Goal: Transaction & Acquisition: Purchase product/service

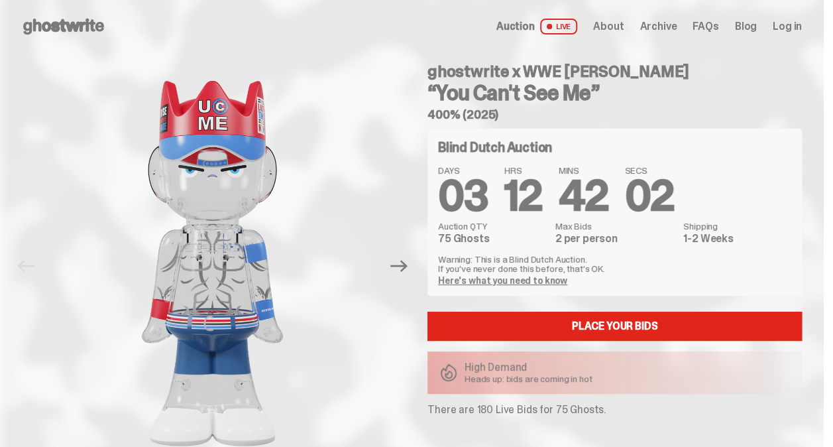
click at [498, 280] on link "Here's what you need to know" at bounding box center [502, 280] width 129 height 12
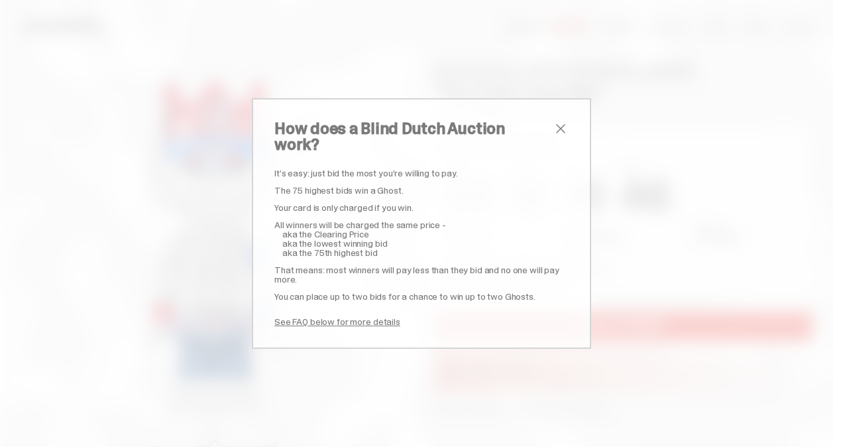
click at [553, 130] on span "close" at bounding box center [561, 129] width 16 height 16
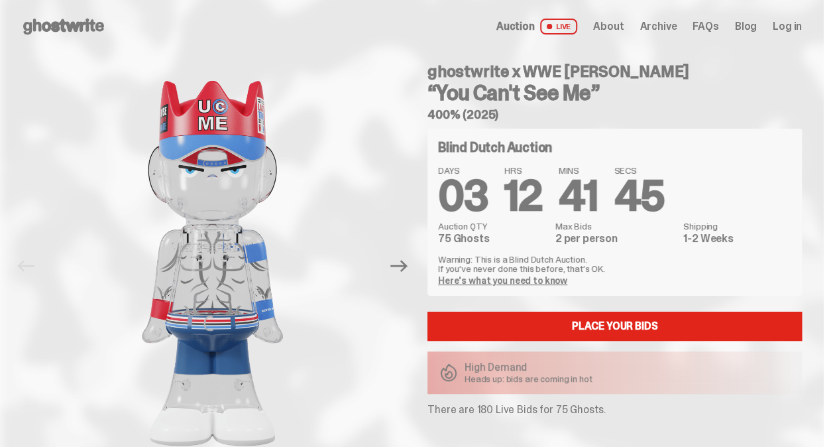
click at [433, 194] on div "Blind Dutch Auction DAYS 03 HRS 12 MINS 41 SECS 45 Auction QTY 75 Ghosts Max Bi…" at bounding box center [615, 212] width 375 height 167
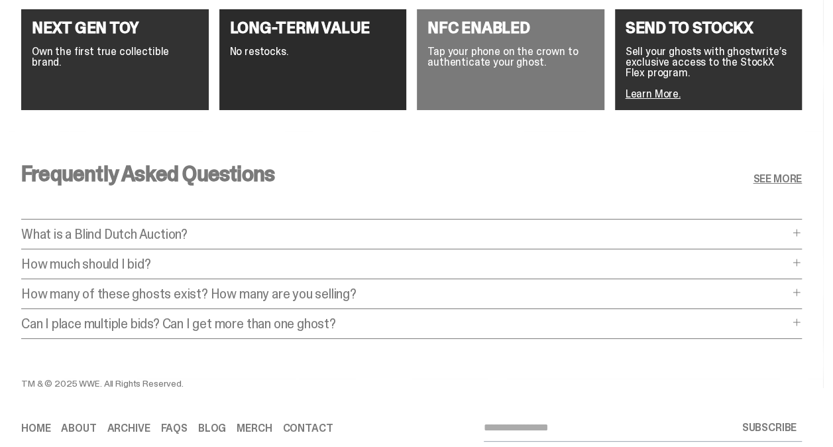
scroll to position [2487, 0]
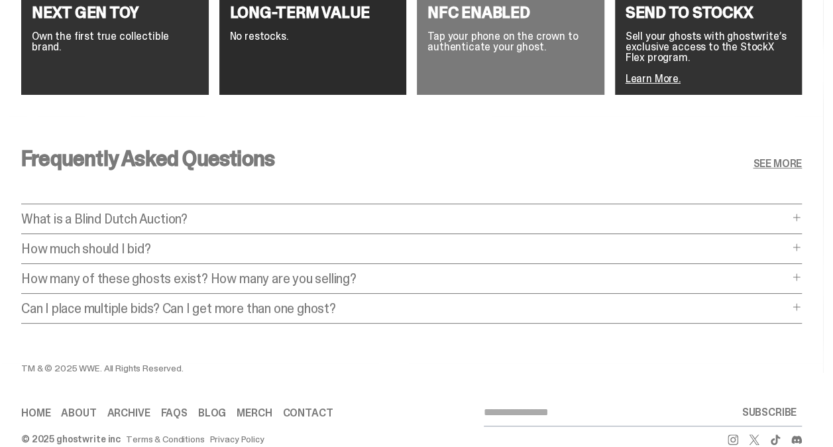
click at [802, 242] on div "How much should I bid? How much should I bid? The short answer is: just bid the…" at bounding box center [411, 253] width 781 height 22
click at [801, 242] on span at bounding box center [797, 247] width 11 height 11
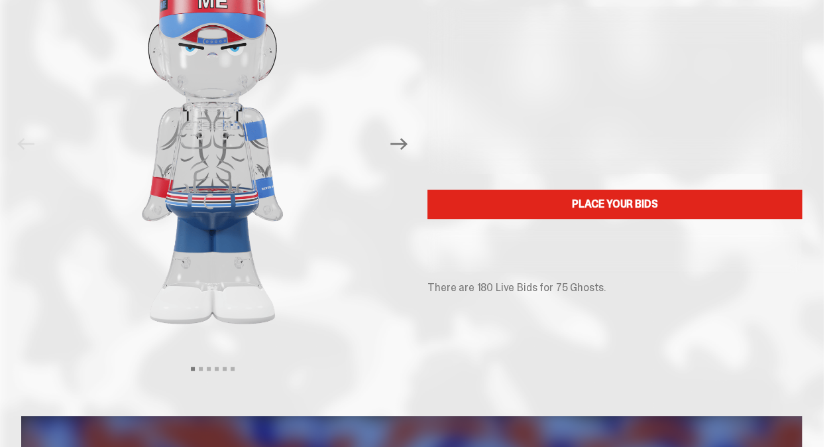
scroll to position [0, 0]
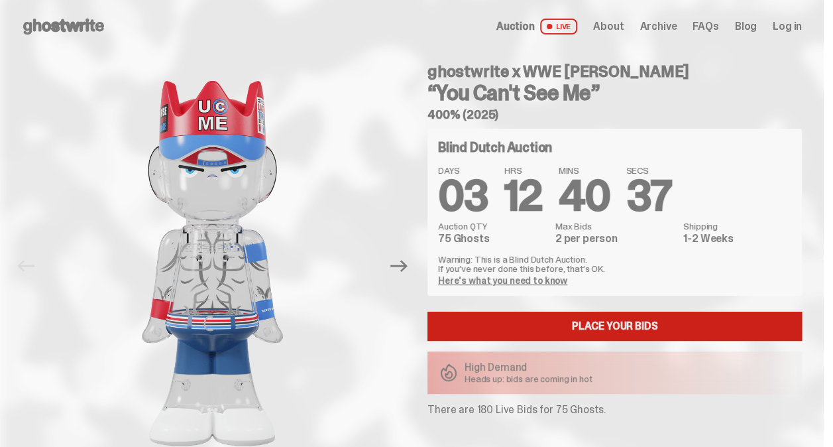
click at [622, 328] on link "Place your Bids" at bounding box center [615, 326] width 375 height 29
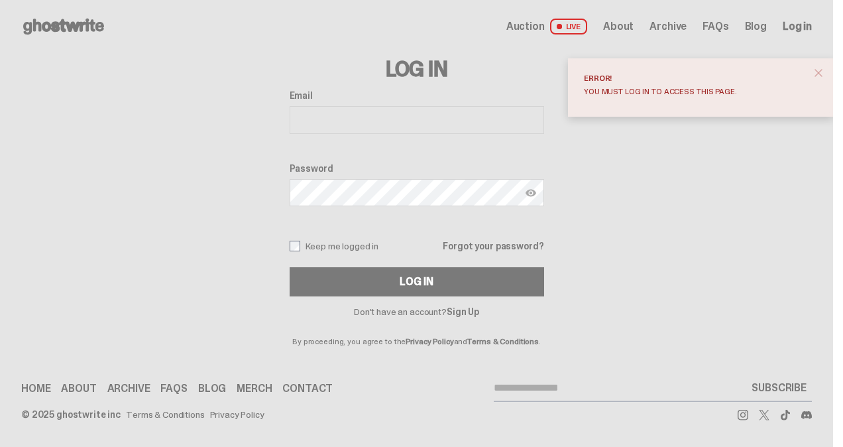
click at [357, 121] on input "Email" at bounding box center [417, 120] width 255 height 28
type input "**********"
